Goal: Task Accomplishment & Management: Use online tool/utility

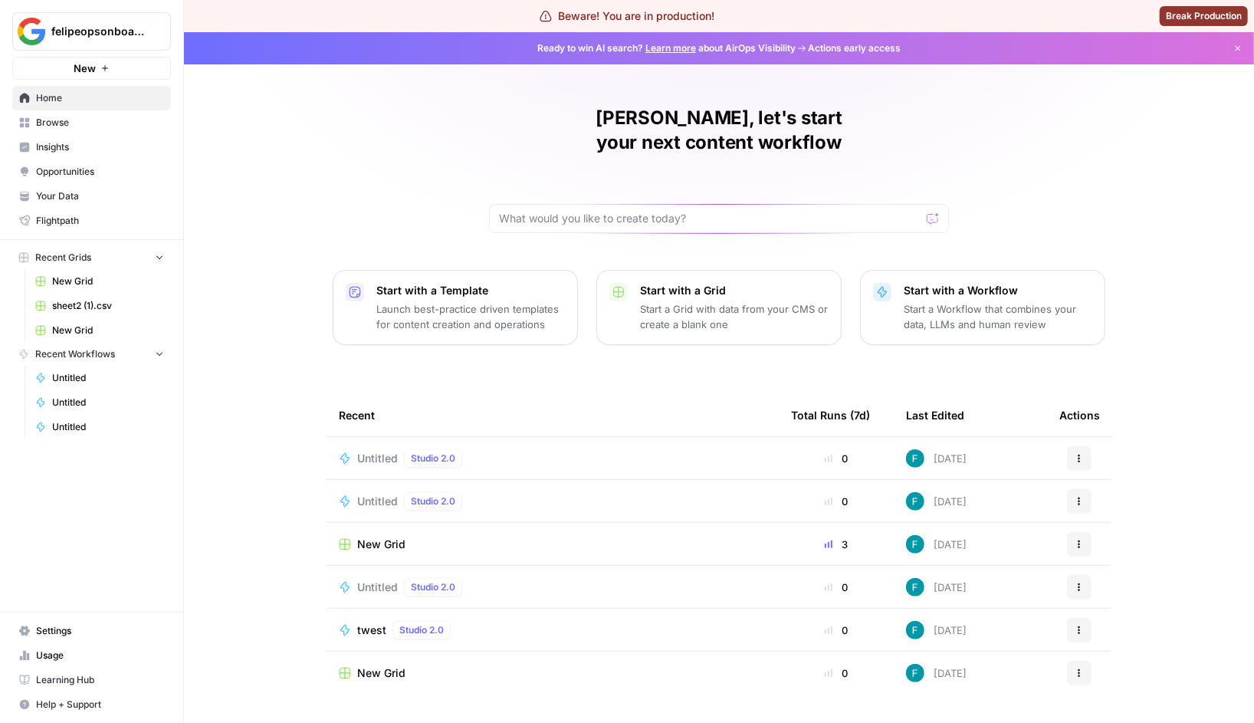
click at [38, 120] on span "Browse" at bounding box center [100, 123] width 128 height 14
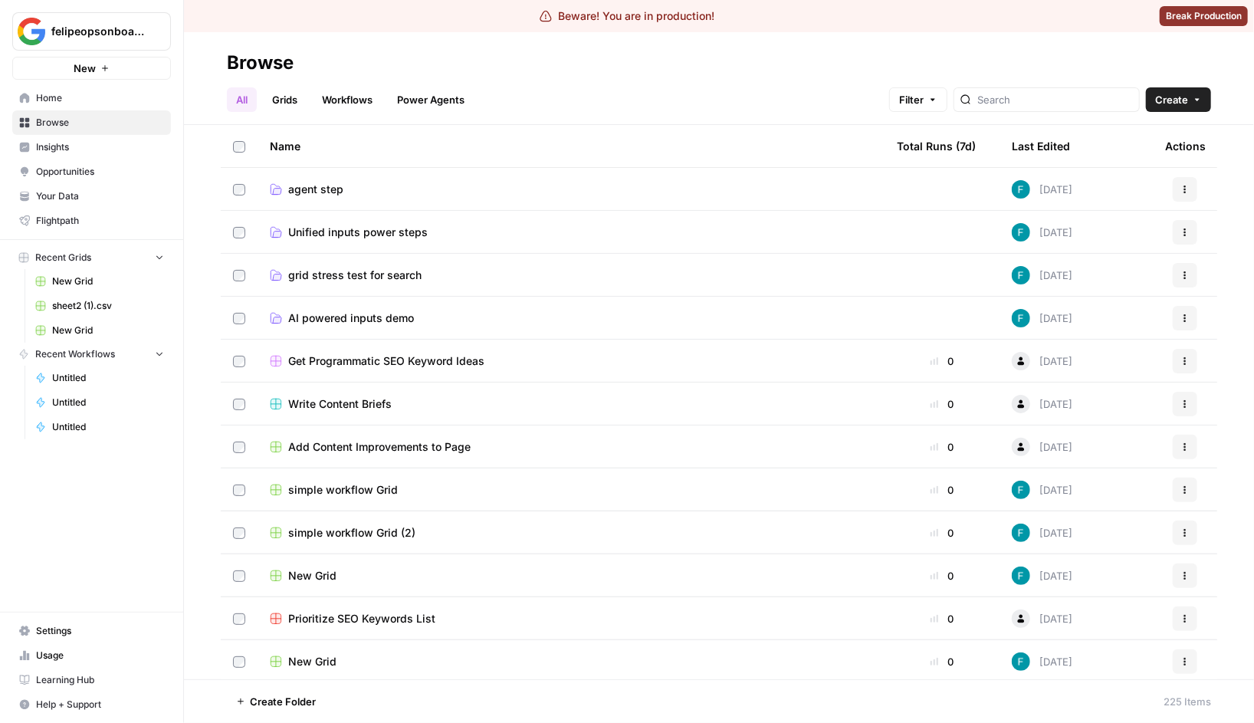
click at [363, 99] on link "Workflows" at bounding box center [347, 99] width 69 height 25
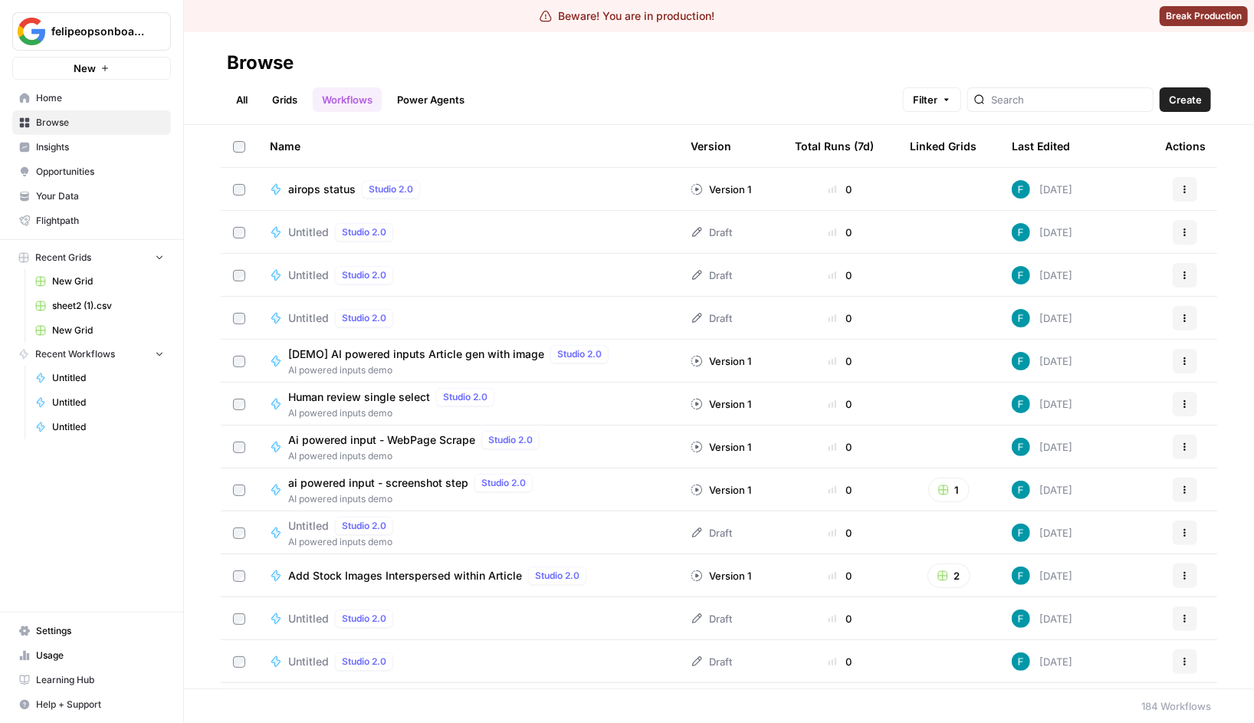
click at [307, 184] on span "airops status" at bounding box center [321, 189] width 67 height 15
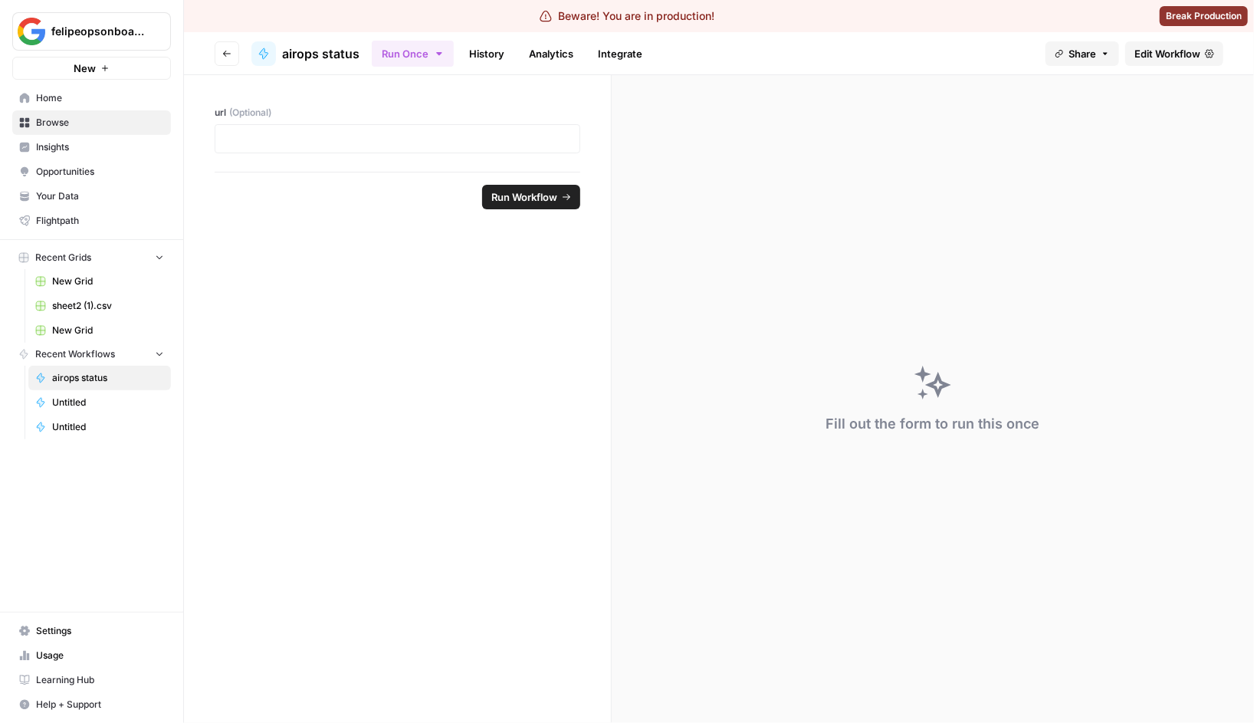
click at [1195, 52] on span "Edit Workflow" at bounding box center [1168, 53] width 66 height 15
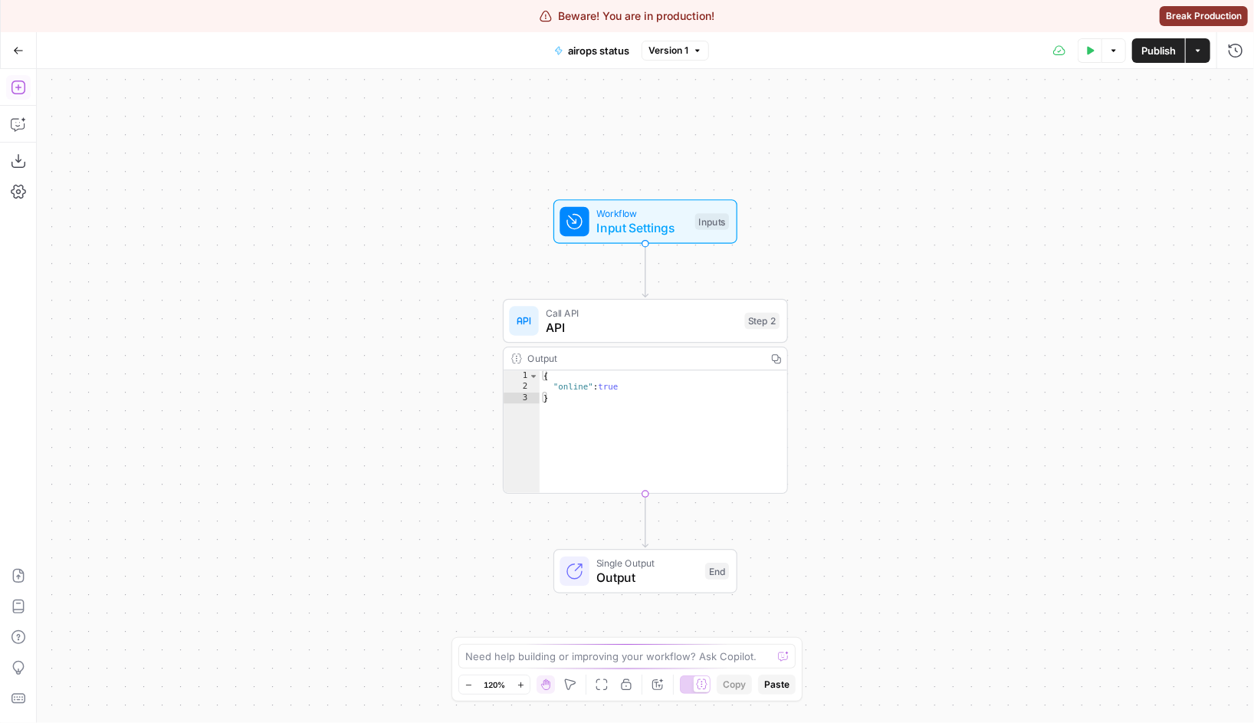
click at [23, 95] on button "Add Steps" at bounding box center [18, 87] width 25 height 25
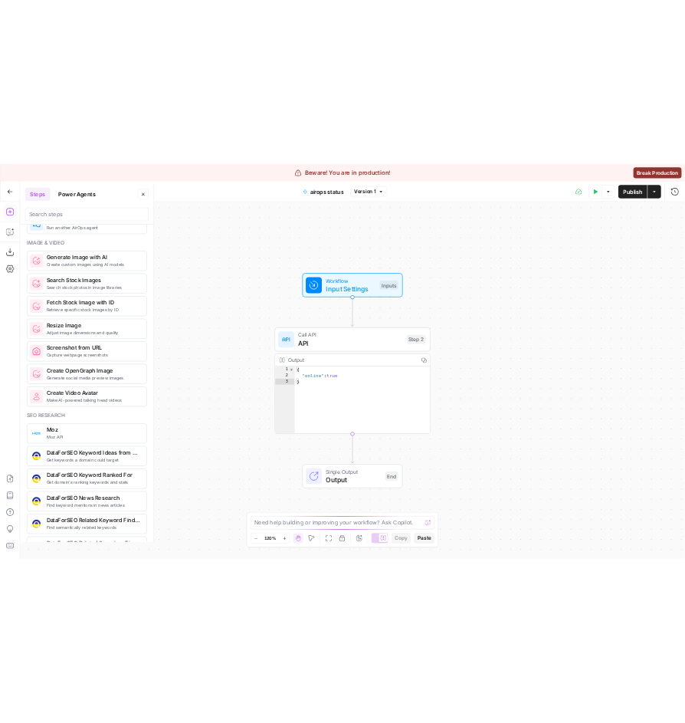
scroll to position [905, 0]
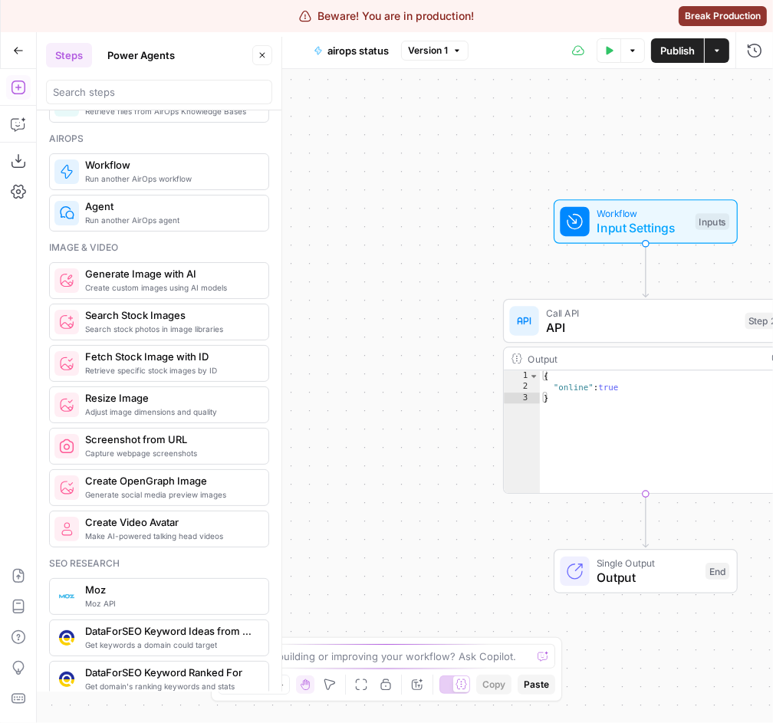
click at [324, 217] on div "Workflow Input Settings Inputs Call API API Step 2 Output Copy 1 2 3 { "online"…" at bounding box center [405, 396] width 736 height 654
click at [267, 52] on button "Close" at bounding box center [262, 55] width 20 height 20
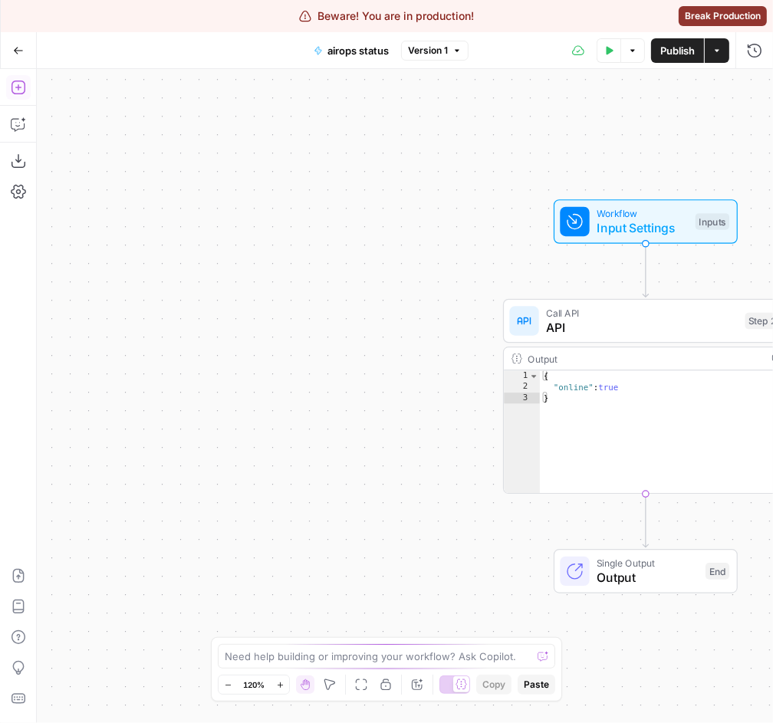
click at [18, 88] on icon "button" at bounding box center [18, 87] width 15 height 15
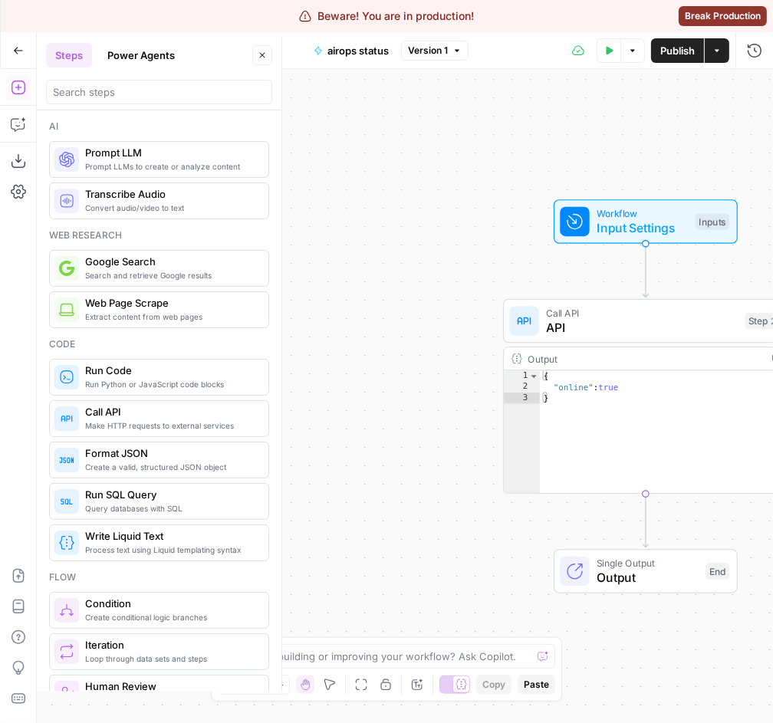
click at [575, 147] on div "Workflow Input Settings Inputs Call API API Step 2 Output Copy 1 2 3 { "online"…" at bounding box center [405, 396] width 736 height 654
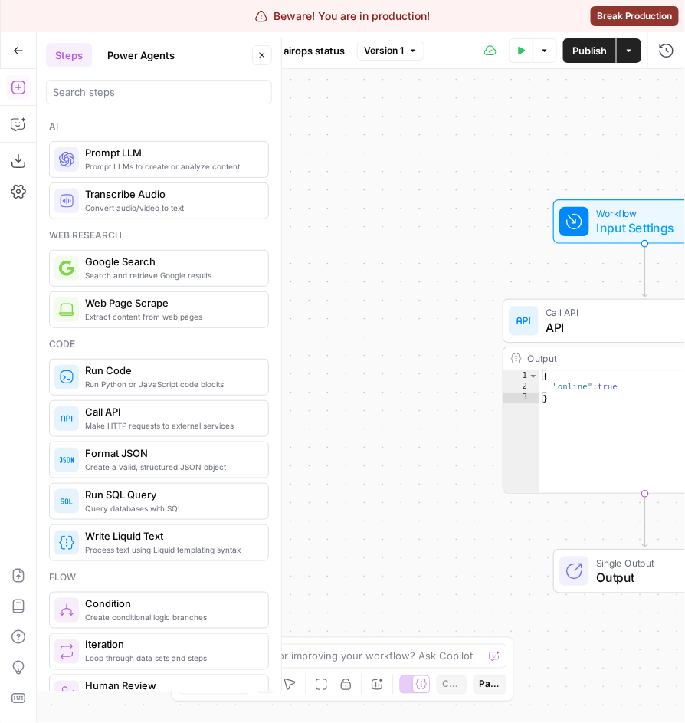
click at [496, 238] on div "Workflow Input Settings Inputs Call API API Step 2 Output Copy 1 2 3 { "online"…" at bounding box center [361, 396] width 649 height 654
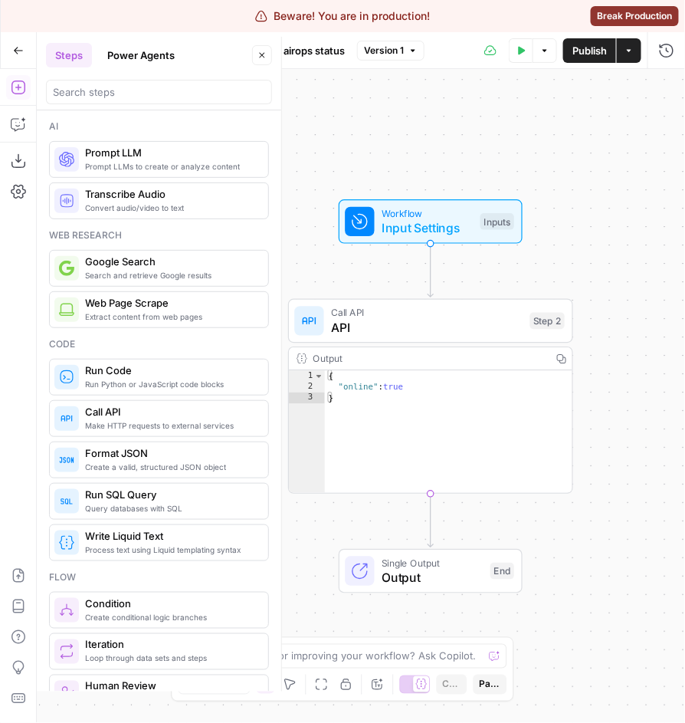
click at [143, 74] on div at bounding box center [159, 89] width 226 height 31
click at [124, 50] on button "Power Agents" at bounding box center [141, 55] width 86 height 25
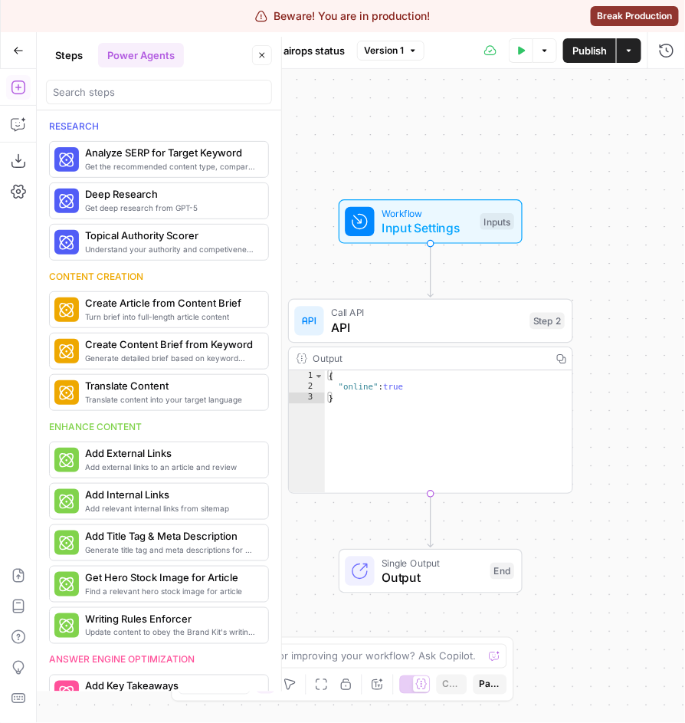
click at [56, 44] on button "Steps" at bounding box center [69, 55] width 46 height 25
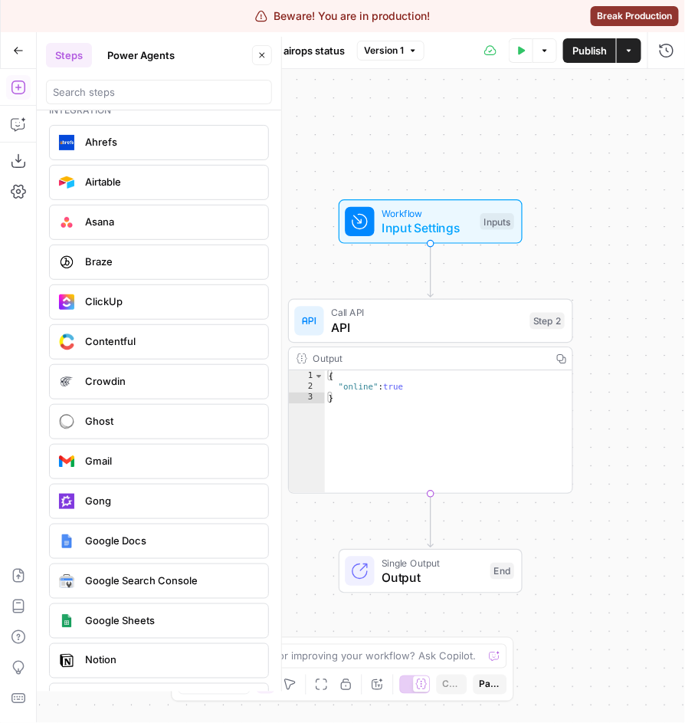
scroll to position [2826, 0]
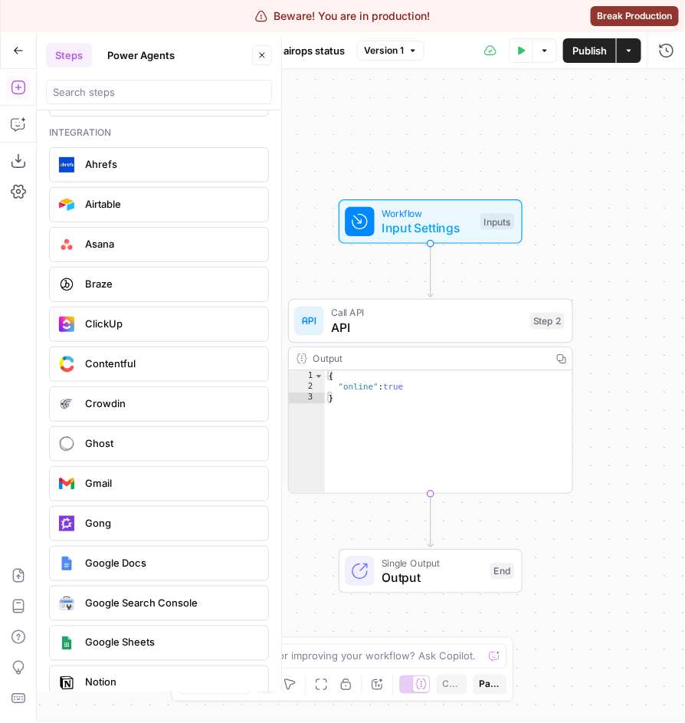
click at [578, 529] on div "Workflow Input Settings Inputs Call API API Step 2 Output Copy 1 2 3 { "online"…" at bounding box center [361, 396] width 649 height 654
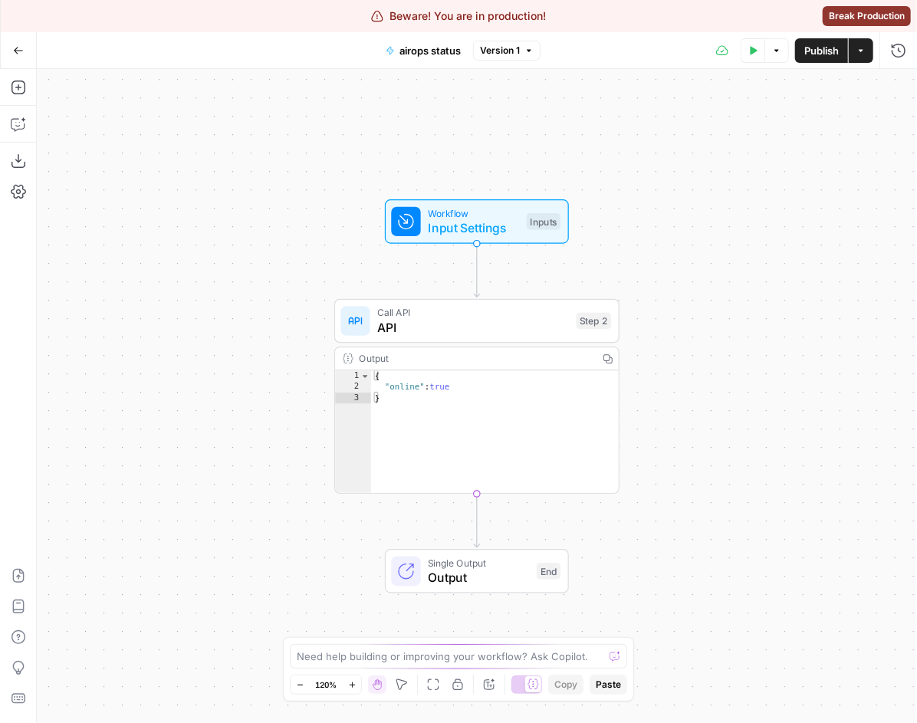
click at [24, 49] on button "Go Back" at bounding box center [19, 51] width 28 height 28
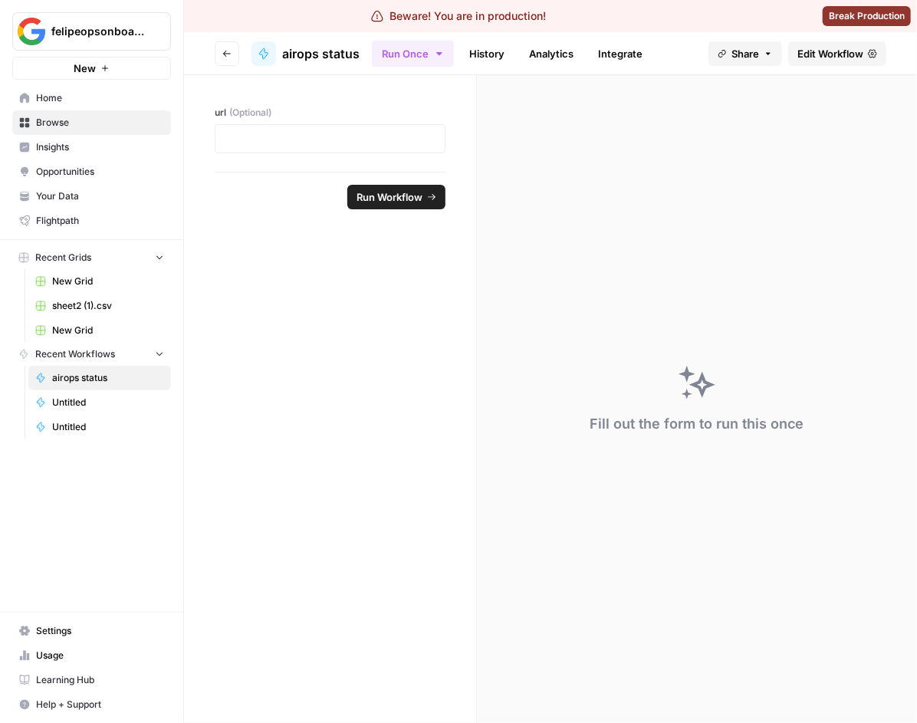
click at [225, 51] on icon "button" at bounding box center [226, 53] width 9 height 9
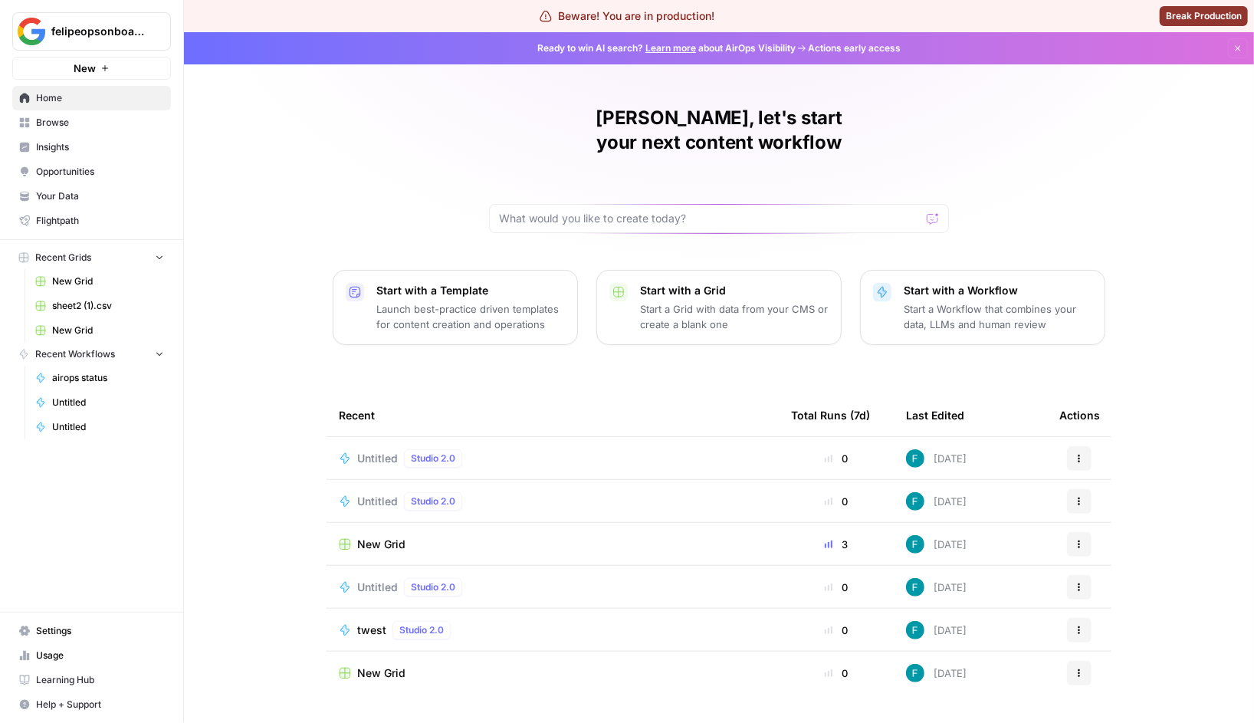
click at [367, 442] on td "Untitled Studio 2.0" at bounding box center [553, 458] width 452 height 42
click at [375, 451] on span "Untitled" at bounding box center [377, 458] width 41 height 15
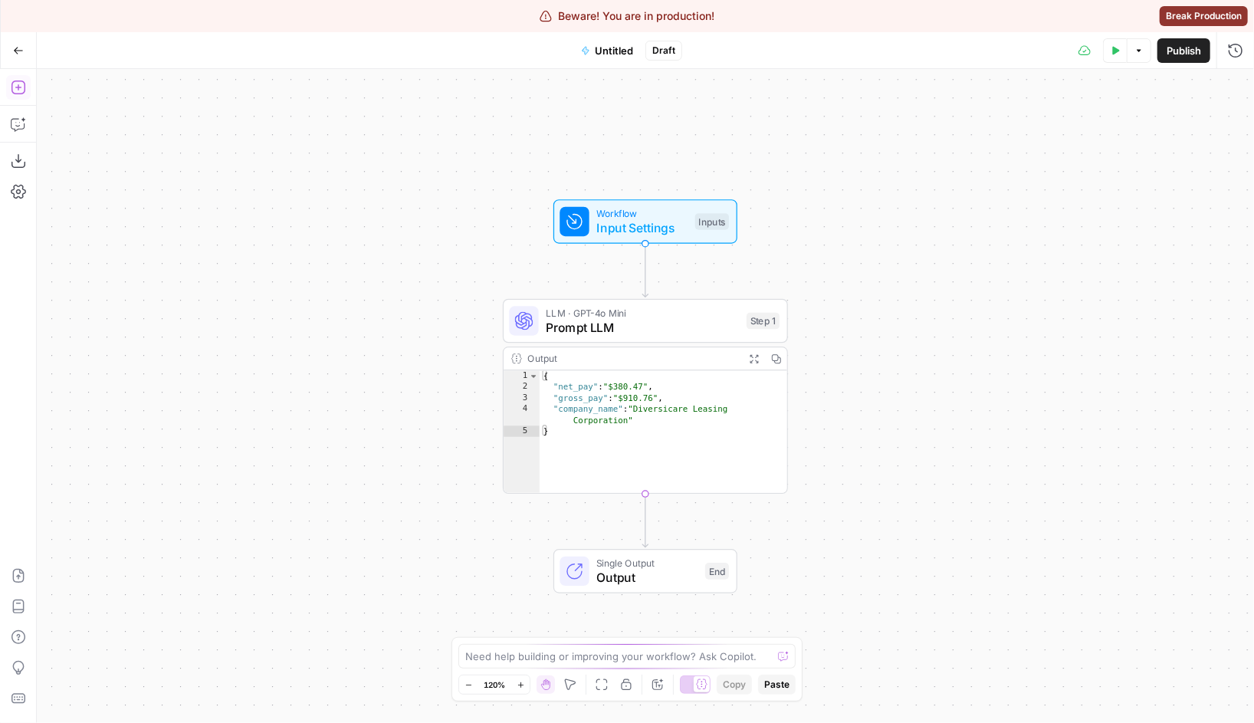
click at [20, 89] on icon "button" at bounding box center [18, 87] width 15 height 15
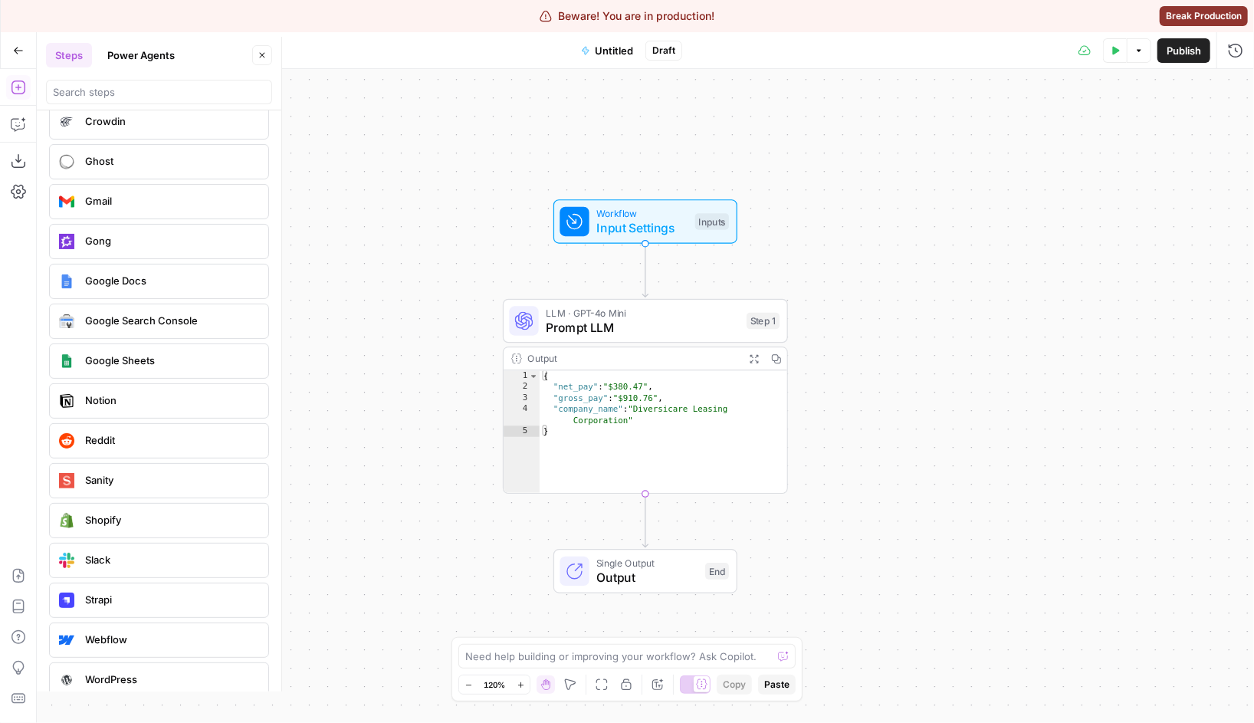
scroll to position [3177, 0]
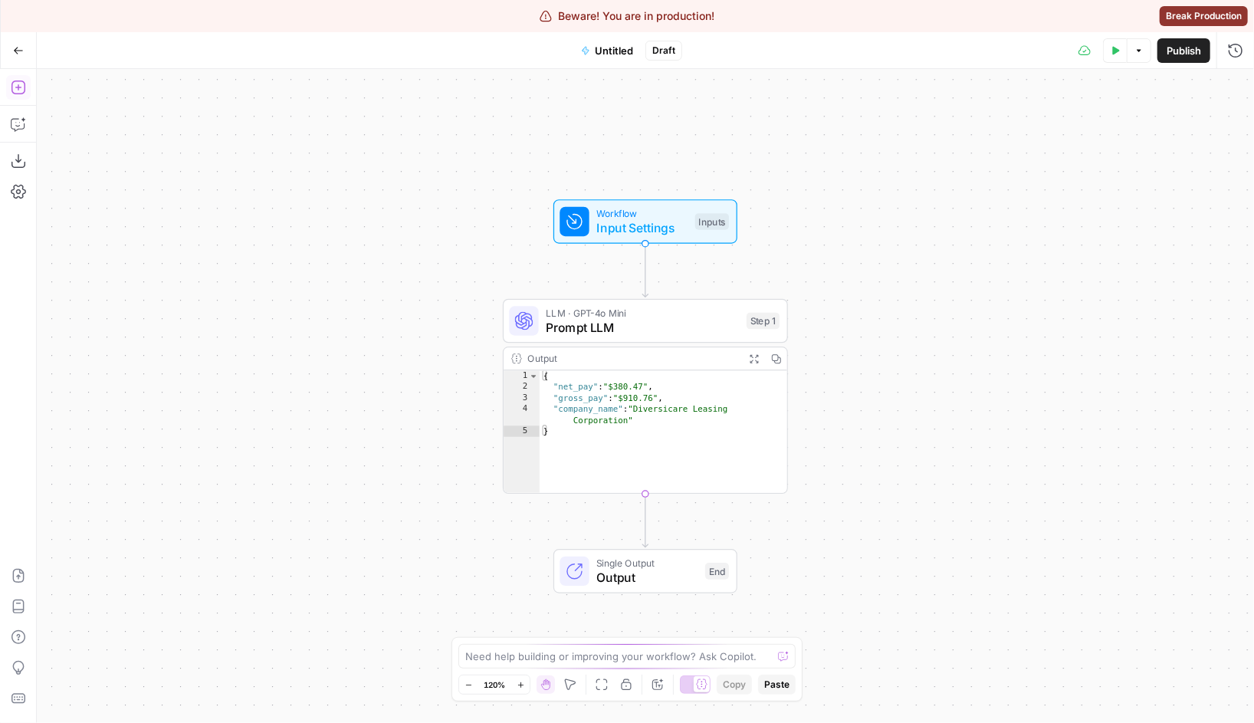
click at [15, 81] on icon "button" at bounding box center [18, 88] width 14 height 14
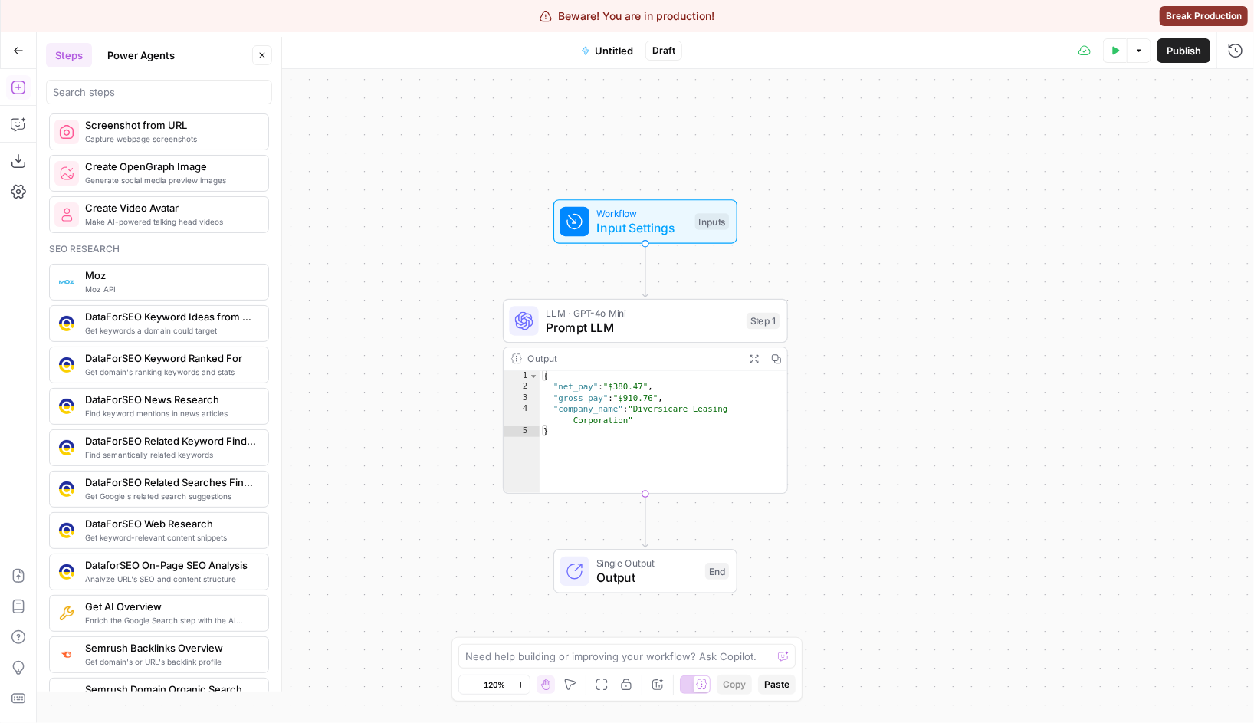
scroll to position [1188, 0]
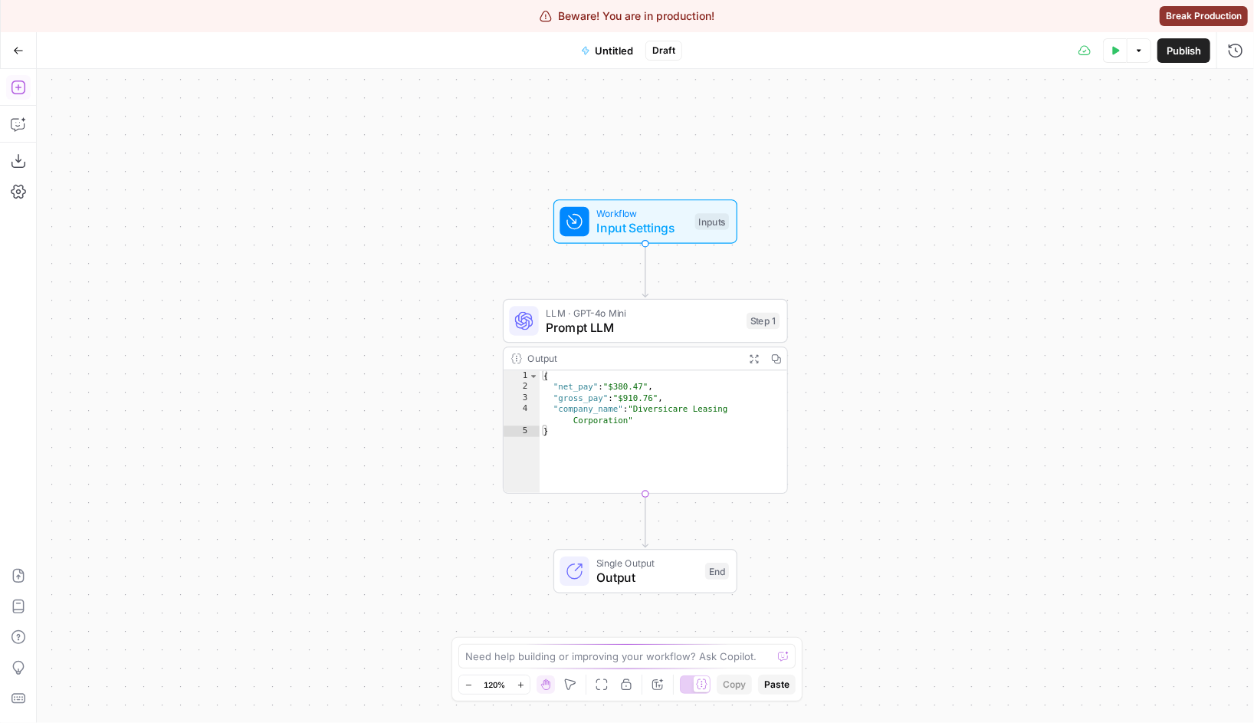
click at [24, 92] on icon "button" at bounding box center [18, 87] width 15 height 15
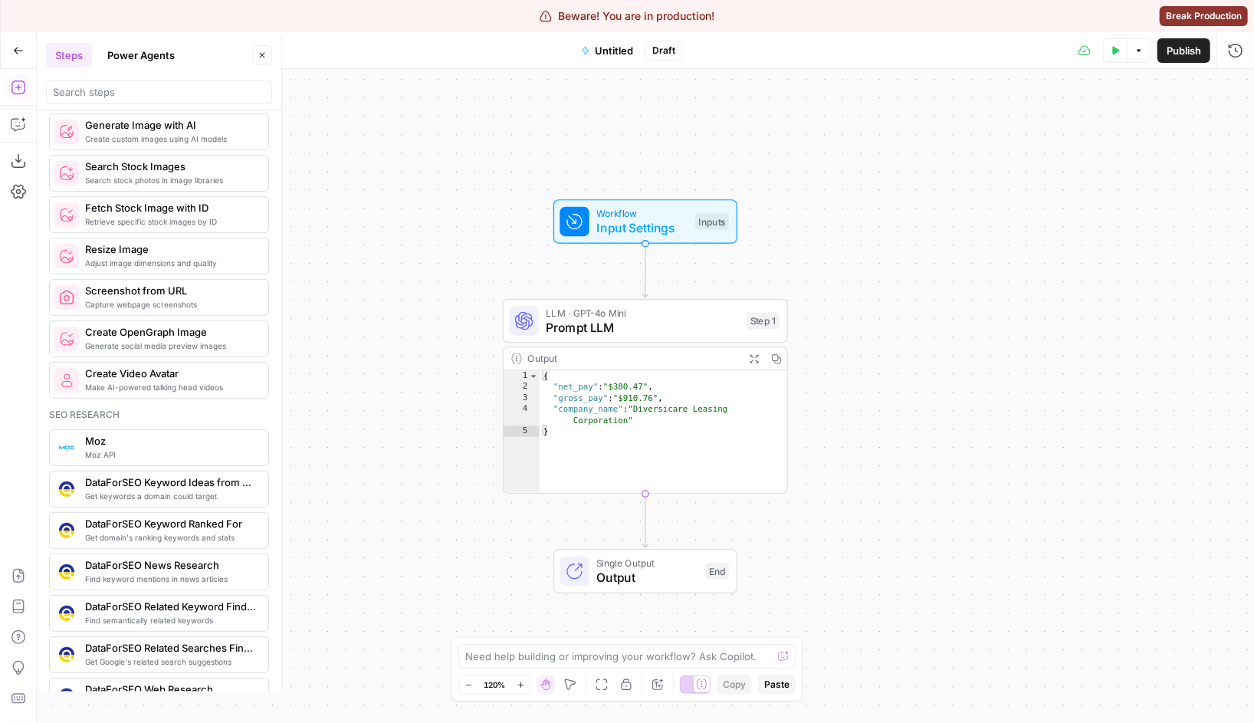
scroll to position [1036, 0]
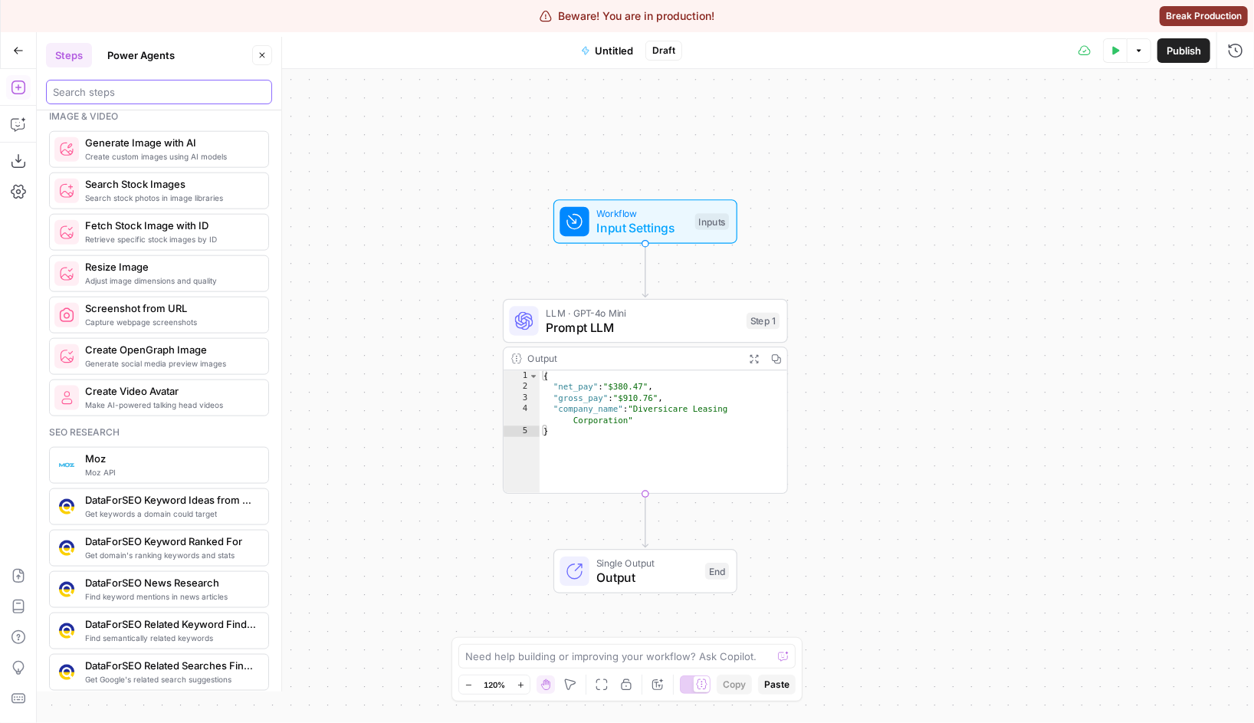
click at [182, 99] on input "search" at bounding box center [159, 91] width 212 height 15
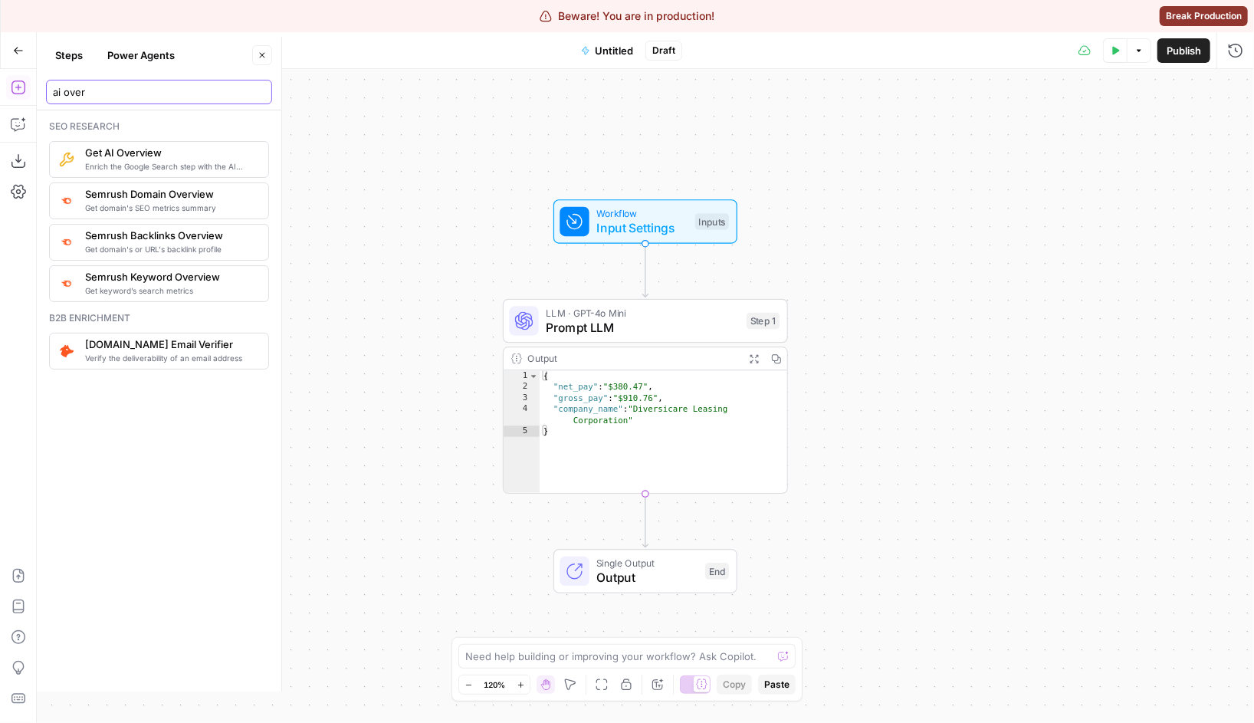
type input "ai over"
click at [356, 228] on div "Workflow Input Settings Inputs LLM · GPT-4o Mini Prompt LLM Step 1 Output Expan…" at bounding box center [646, 396] width 1218 height 654
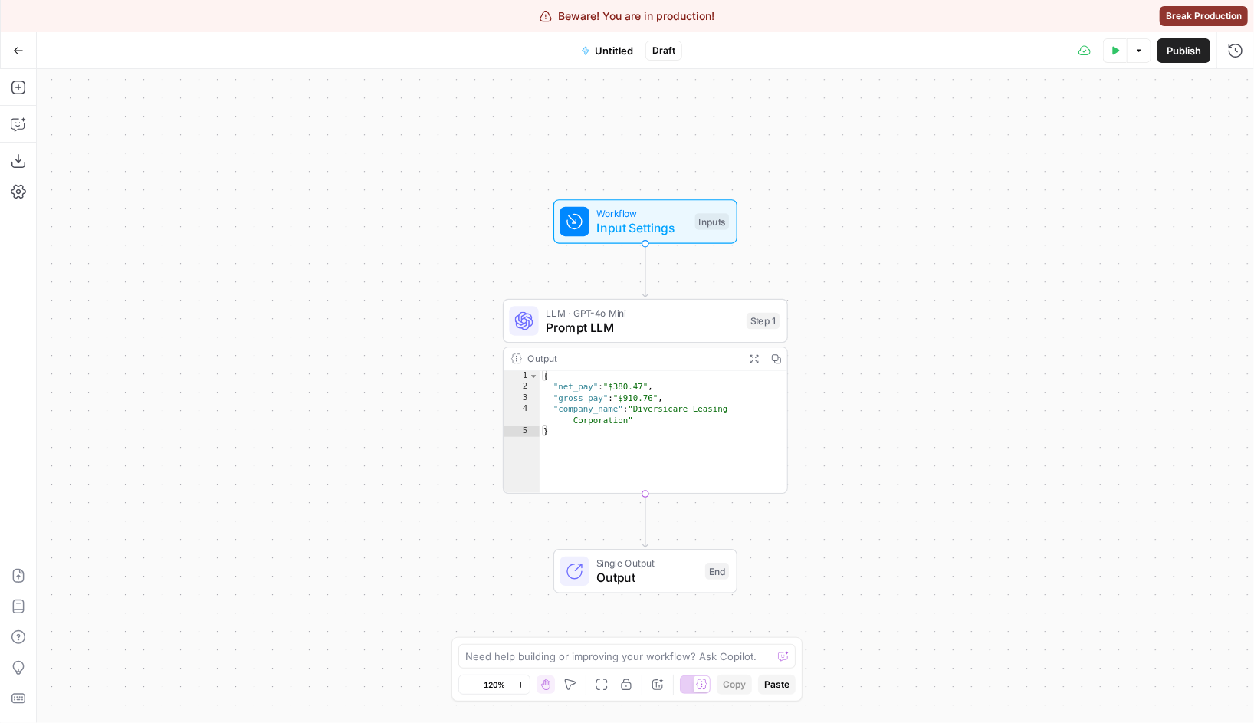
click at [383, 216] on div "Workflow Input Settings Inputs Test Step LLM · GPT-4o Mini Prompt LLM Step 1 Ou…" at bounding box center [646, 396] width 1218 height 654
click at [12, 91] on icon "button" at bounding box center [18, 88] width 14 height 14
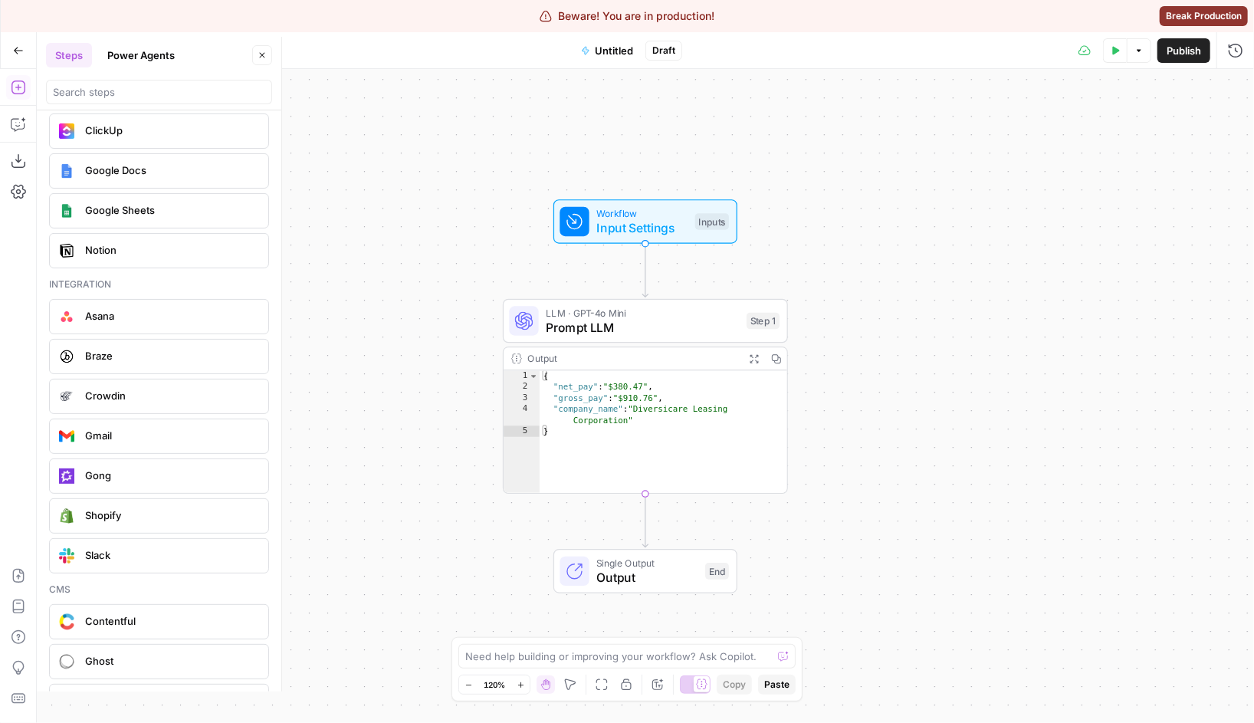
scroll to position [2996, 0]
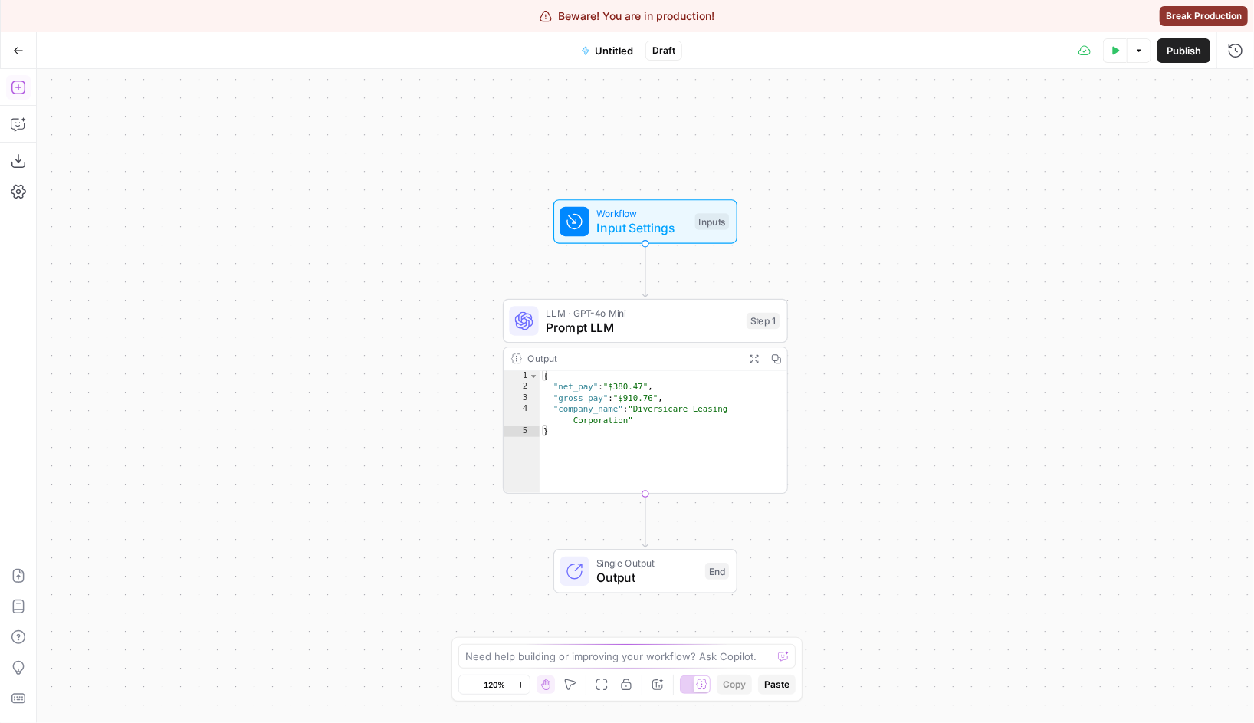
click at [13, 83] on icon "button" at bounding box center [18, 87] width 15 height 15
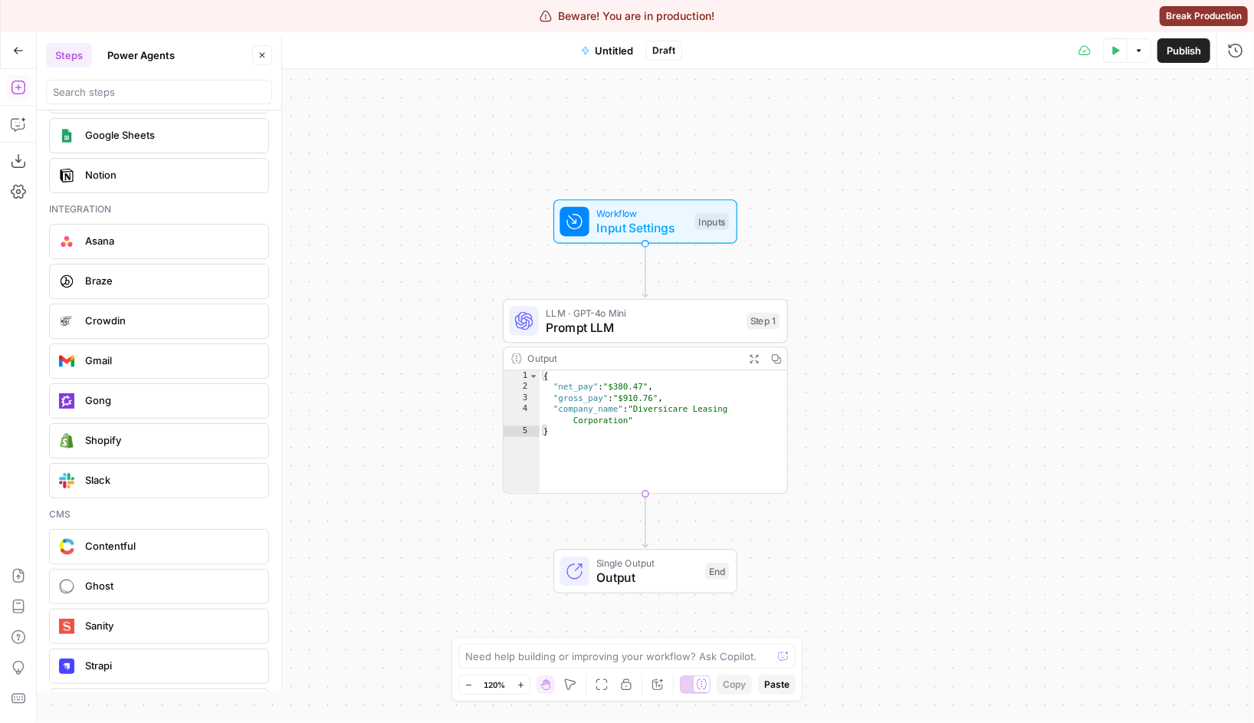
scroll to position [3053, 0]
click at [375, 287] on div "Workflow Input Settings Inputs LLM · GPT-4o Mini Prompt LLM Step 1 Output Expan…" at bounding box center [646, 396] width 1218 height 654
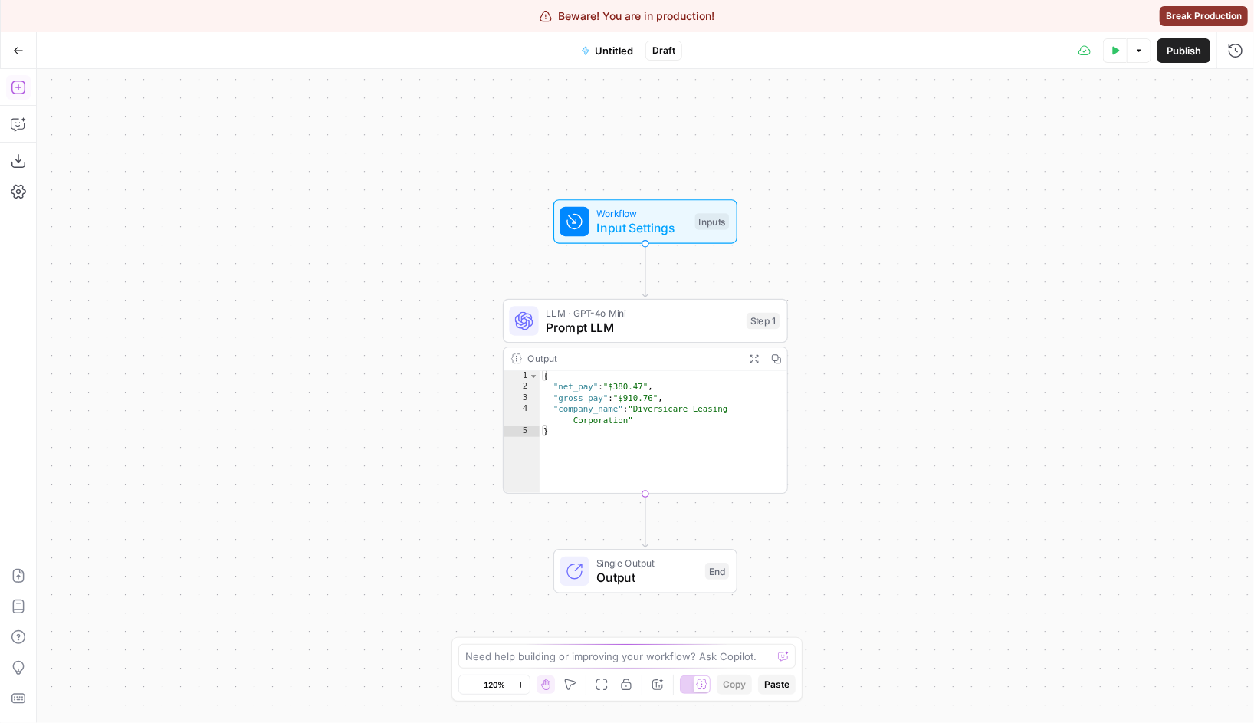
click at [24, 86] on icon "button" at bounding box center [18, 88] width 14 height 14
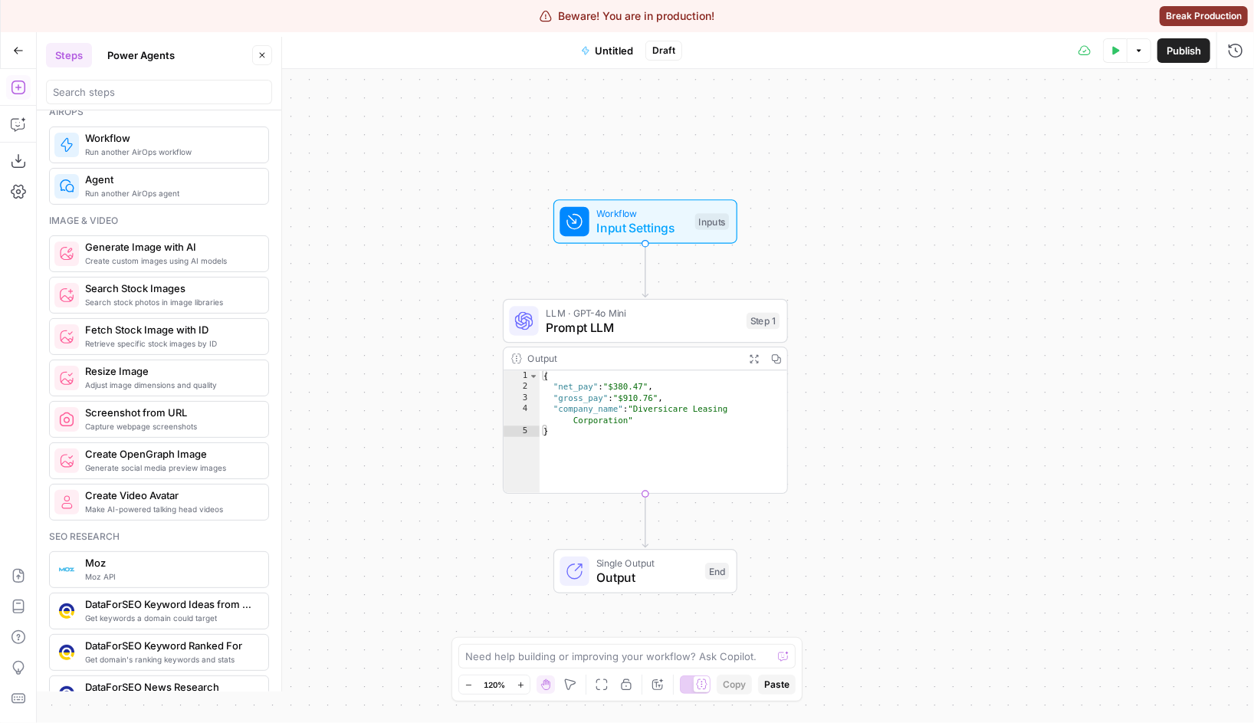
scroll to position [931, 0]
click at [394, 271] on div "Workflow Input Settings Inputs LLM · GPT-4o Mini Prompt LLM Step 1 Output Expan…" at bounding box center [646, 396] width 1218 height 654
